Goal: Check status

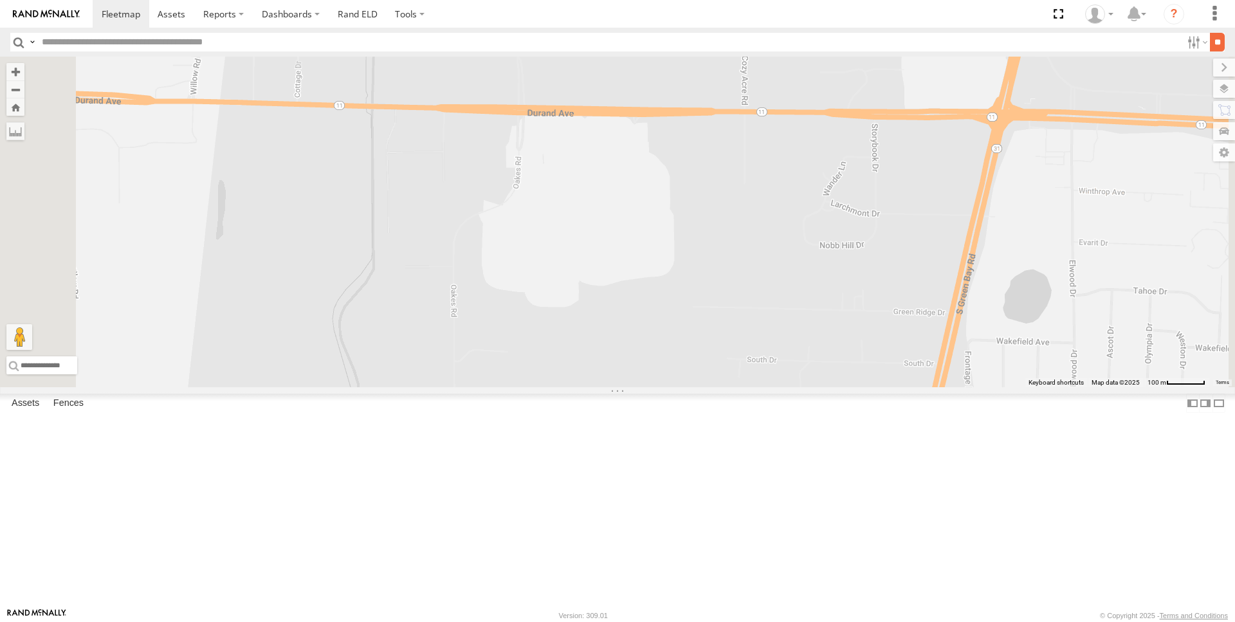
click at [1212, 43] on input "**" at bounding box center [1217, 42] width 15 height 19
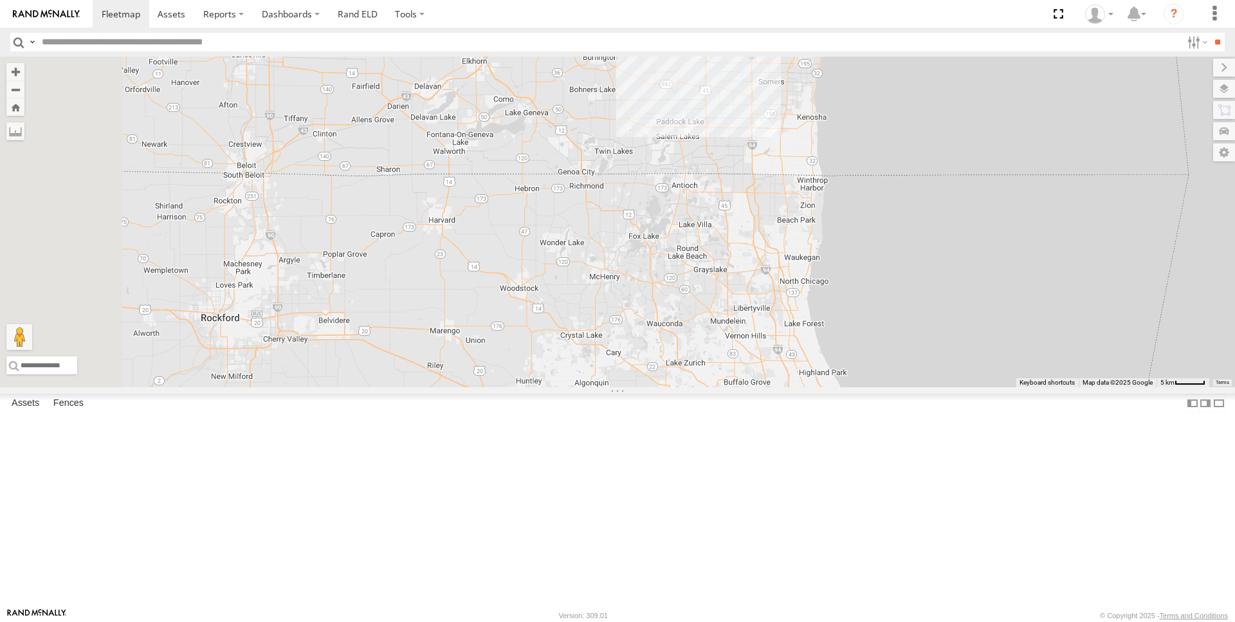
drag, startPoint x: 526, startPoint y: 486, endPoint x: 836, endPoint y: 259, distance: 384.3
click at [836, 259] on div "93" at bounding box center [617, 222] width 1235 height 331
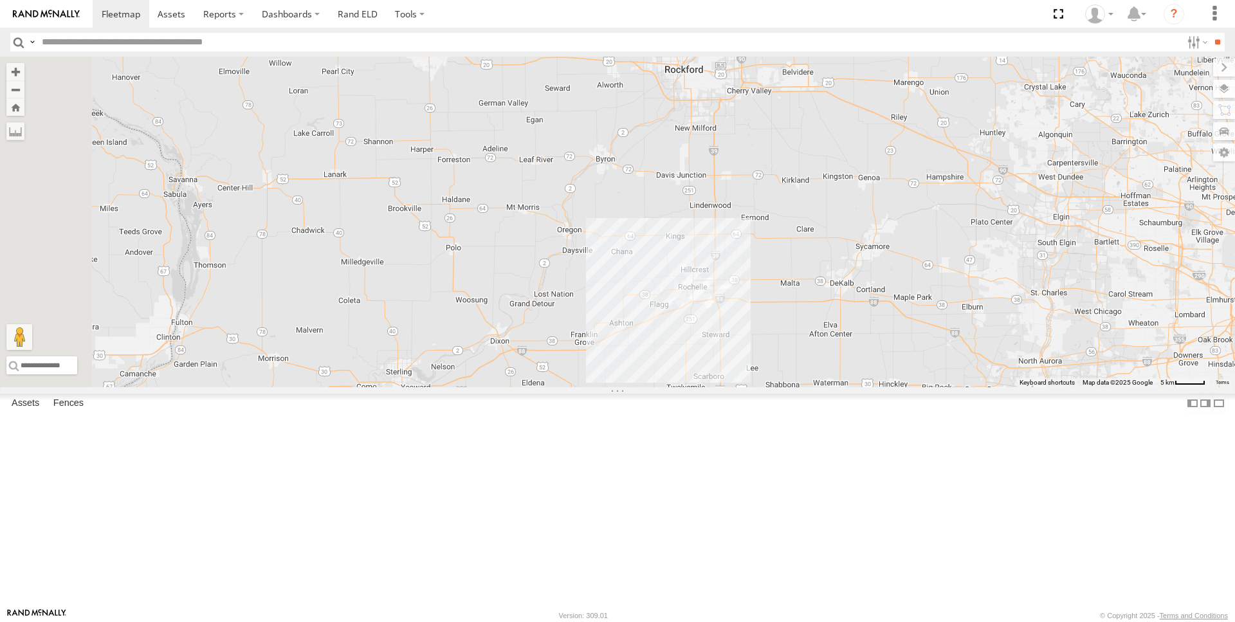
drag, startPoint x: 578, startPoint y: 478, endPoint x: 1043, endPoint y: 230, distance: 526.7
click at [1043, 230] on div "93" at bounding box center [617, 222] width 1235 height 331
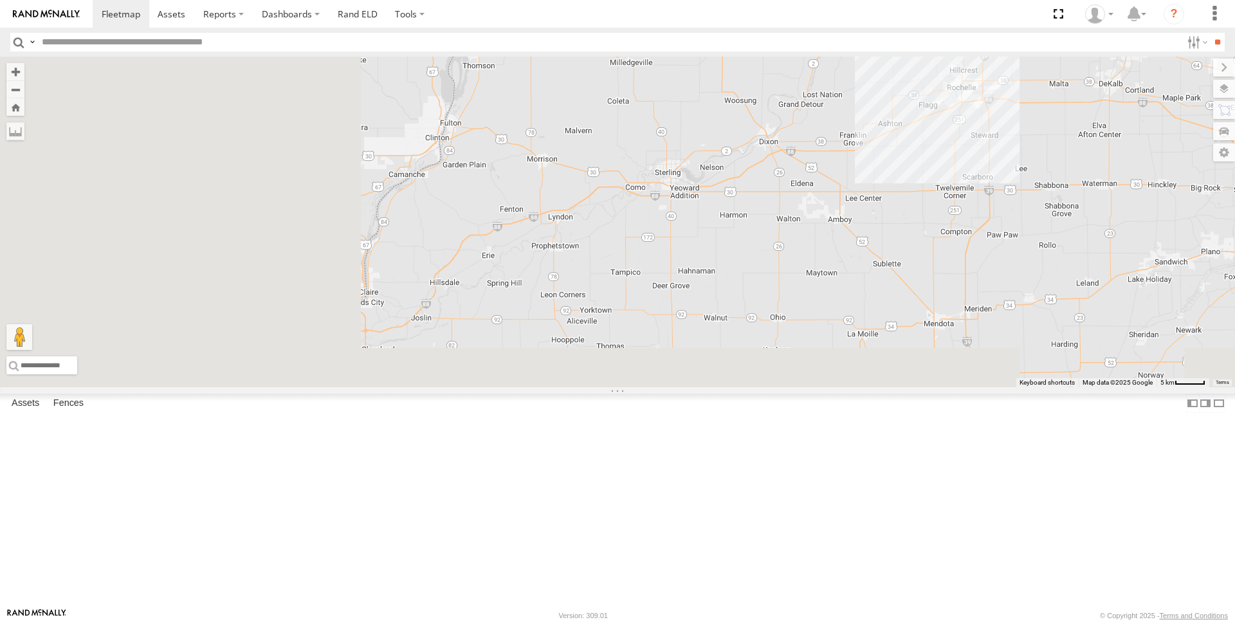
drag, startPoint x: 654, startPoint y: 455, endPoint x: 1012, endPoint y: 205, distance: 436.7
click at [1012, 205] on div "93" at bounding box center [617, 222] width 1235 height 331
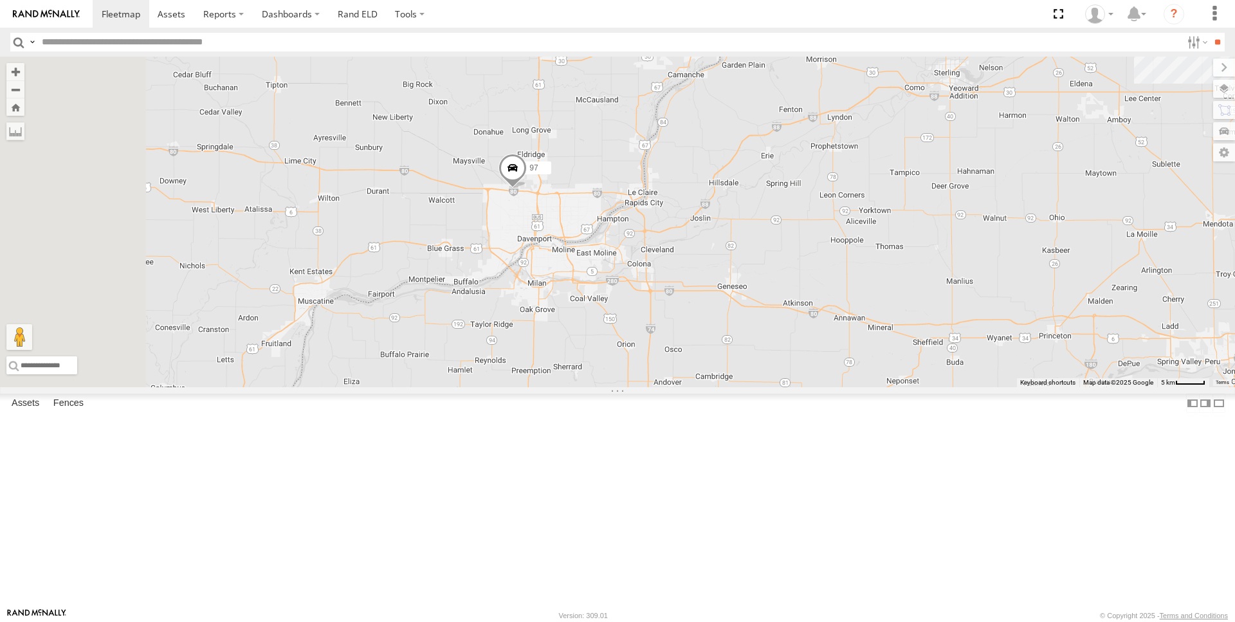
drag, startPoint x: 630, startPoint y: 452, endPoint x: 826, endPoint y: 401, distance: 202.1
click at [826, 387] on div "93 97" at bounding box center [617, 222] width 1235 height 331
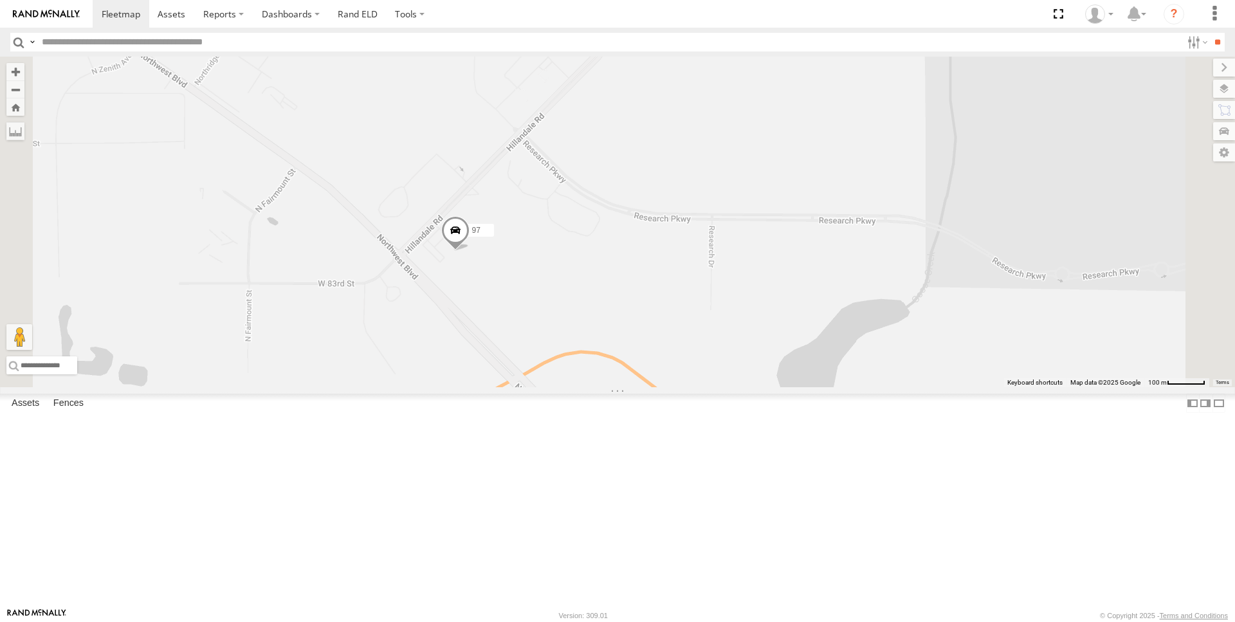
drag, startPoint x: 690, startPoint y: 450, endPoint x: 706, endPoint y: 392, distance: 60.1
click at [706, 387] on div "93 97" at bounding box center [617, 222] width 1235 height 331
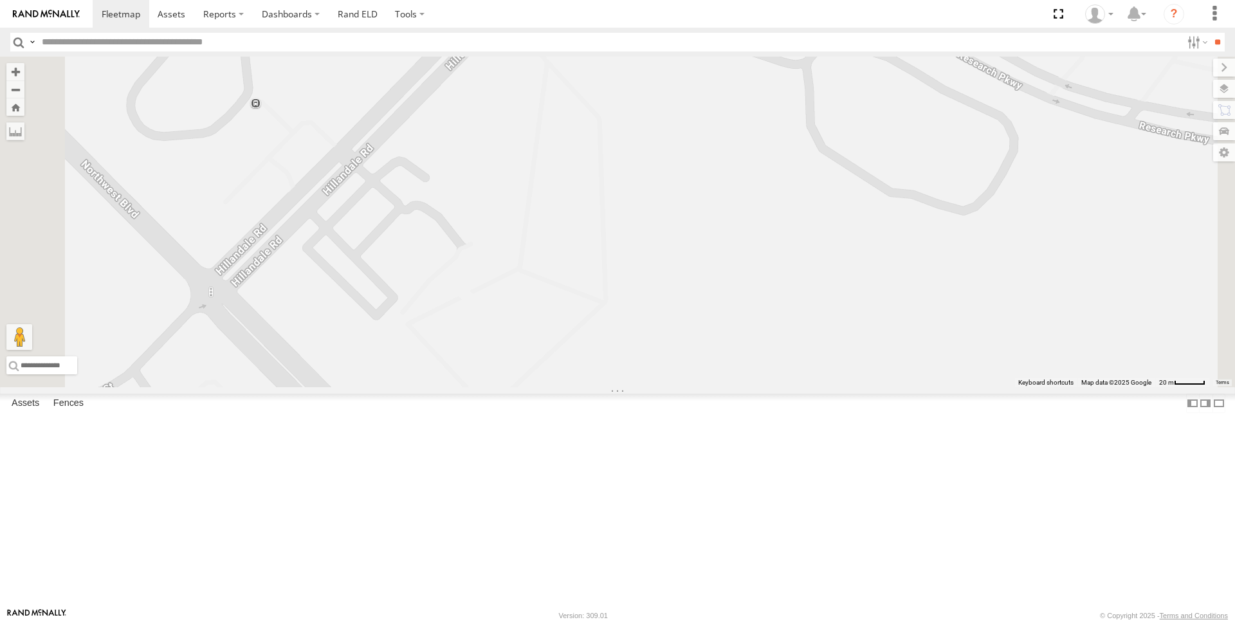
drag, startPoint x: 1209, startPoint y: 46, endPoint x: 1158, endPoint y: 101, distance: 74.6
click at [1210, 46] on input "**" at bounding box center [1217, 42] width 15 height 19
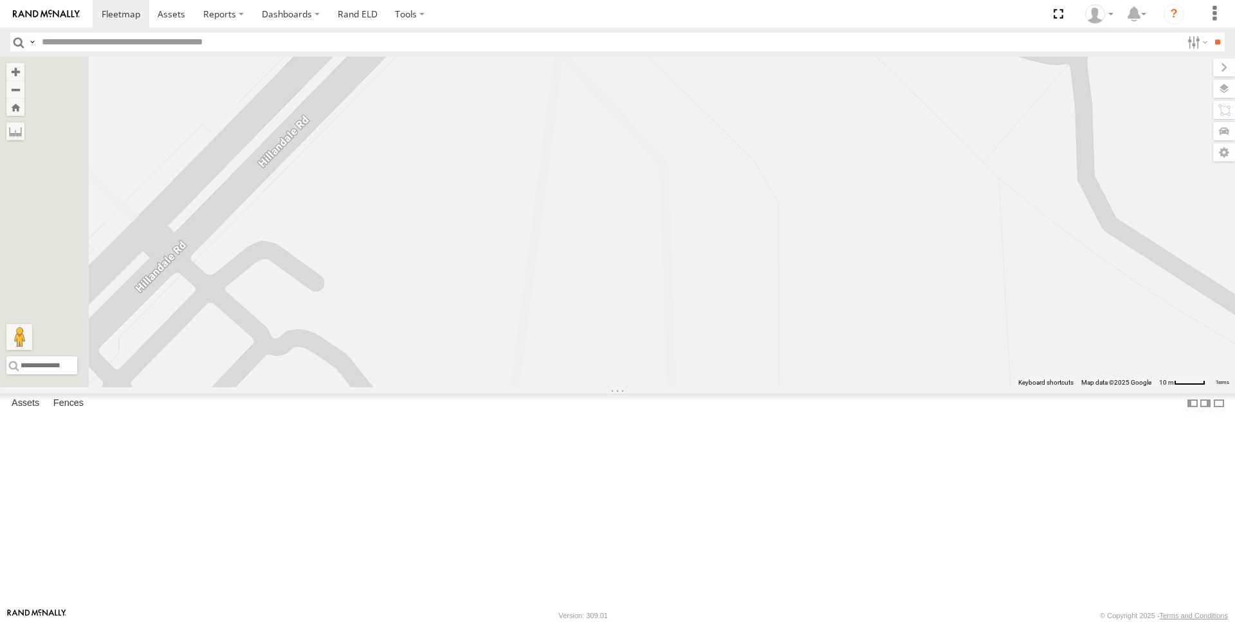
drag, startPoint x: 703, startPoint y: 195, endPoint x: 744, endPoint y: 280, distance: 94.9
click at [744, 280] on div "97" at bounding box center [617, 222] width 1235 height 331
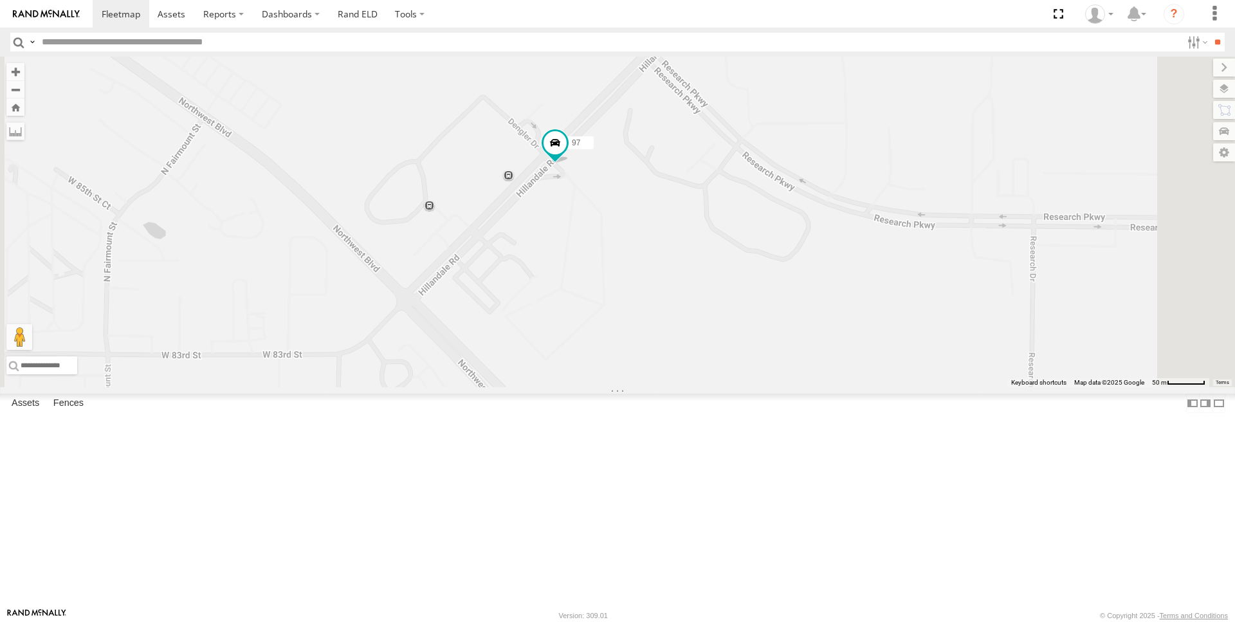
drag, startPoint x: 776, startPoint y: 286, endPoint x: 740, endPoint y: 336, distance: 61.4
click at [740, 336] on div "97" at bounding box center [617, 222] width 1235 height 331
